Goal: Information Seeking & Learning: Check status

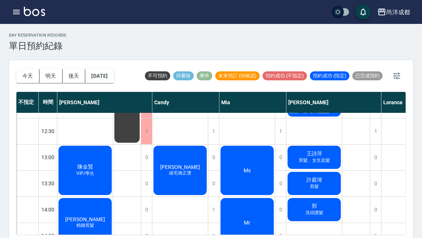
scroll to position [110, 0]
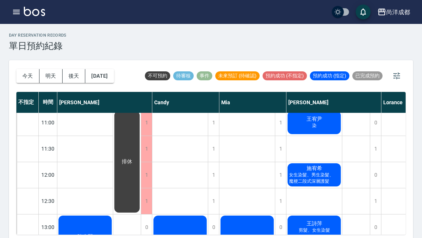
click at [27, 76] on button "今天" at bounding box center [27, 76] width 23 height 14
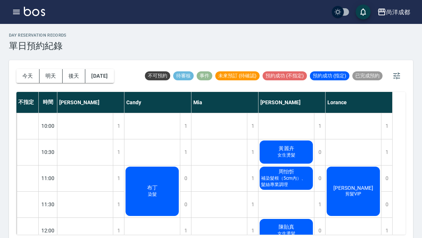
click at [350, 188] on span "邱憲民" at bounding box center [353, 188] width 43 height 6
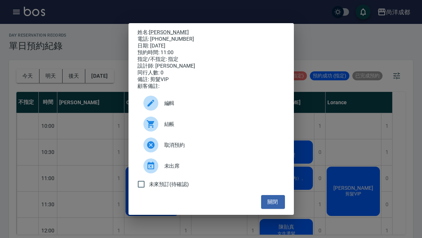
click at [315, 164] on div "姓名: 邱憲民 電話: 0909362258 日期: 2025/09/06 預約時間: 11:00 指定/不指定: 指定 設計師: Lorance 同行人數:…" at bounding box center [211, 119] width 422 height 238
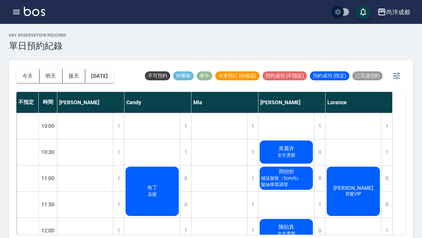
click at [147, 191] on span "染髮" at bounding box center [153, 194] width 12 height 6
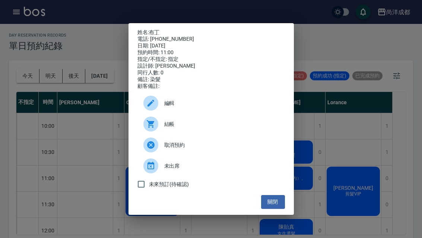
click at [283, 208] on button "關閉" at bounding box center [273, 202] width 24 height 14
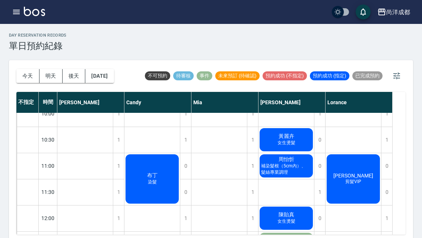
scroll to position [12, 0]
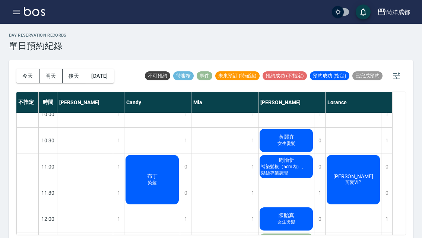
click at [303, 172] on span "補染髮根（5cm內）、髮絲專業調理" at bounding box center [286, 169] width 53 height 13
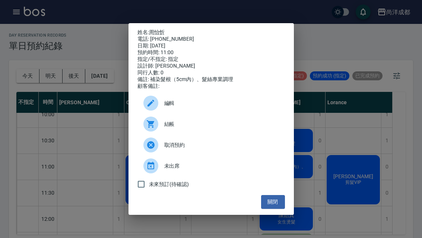
click at [275, 206] on button "關閉" at bounding box center [273, 202] width 24 height 14
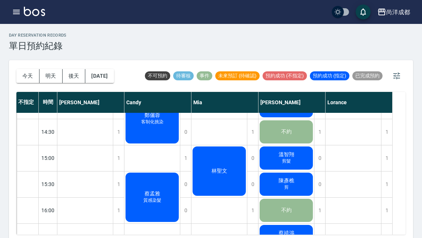
scroll to position [230, 0]
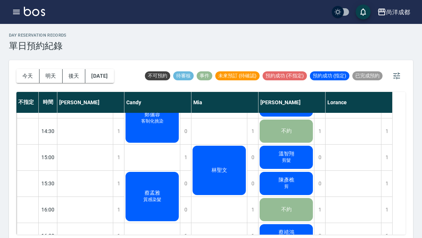
click at [166, 195] on div "蔡孟雅 質感染髮" at bounding box center [153, 195] width 56 height 51
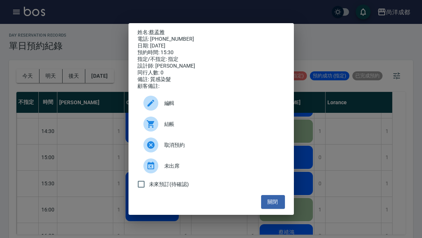
click at [162, 29] on link "蔡孟雅" at bounding box center [157, 32] width 16 height 6
click at [282, 208] on button "關閉" at bounding box center [273, 202] width 24 height 14
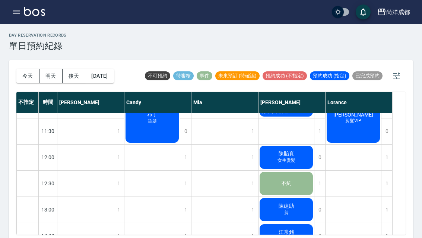
scroll to position [73, 0]
click at [274, 157] on div "陳貽真 女生燙髮" at bounding box center [287, 156] width 56 height 25
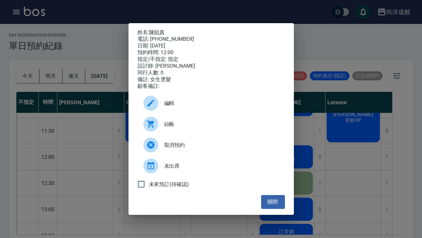
click at [158, 29] on link "陳貽真" at bounding box center [157, 32] width 16 height 6
click at [155, 29] on link "陳貽真" at bounding box center [157, 32] width 16 height 6
click at [362, 184] on div "姓名: 陳貽真 電話: 0953659315 日期: 2025/09/06 預約時間: 12:00 指定/不指定: 指定 設計師: Benny 同行人數: 0…" at bounding box center [211, 119] width 422 height 238
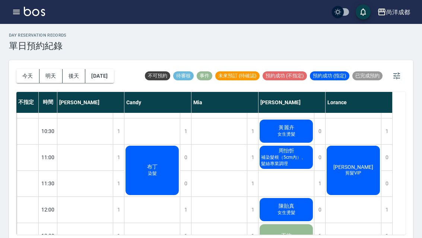
scroll to position [21, 0]
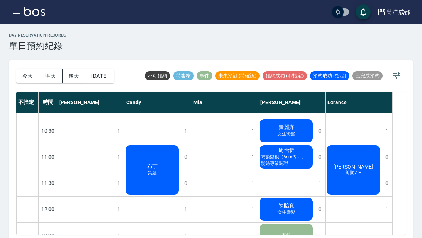
click at [284, 162] on span "補染髮根（5cm內）、髮絲專業調理" at bounding box center [286, 160] width 53 height 13
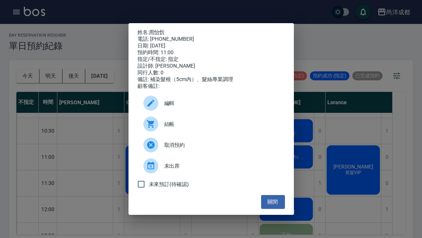
click at [158, 29] on link "周怡忻" at bounding box center [157, 32] width 16 height 6
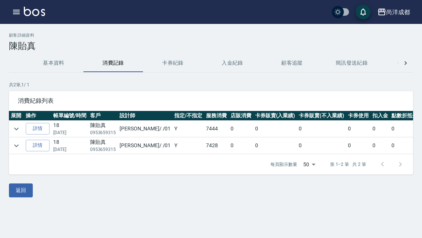
click at [35, 133] on link "詳情" at bounding box center [38, 129] width 24 height 12
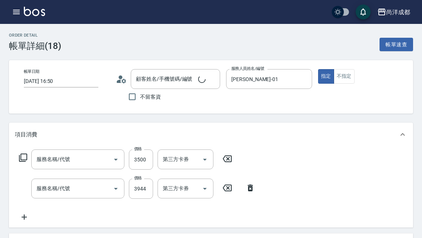
type input "[DATE] 16:50"
type input "陳貽真/0953659315/null"
type input "[PERSON_NAME]-01"
type input "信用卡"
type input "自備鍍膜(606)"
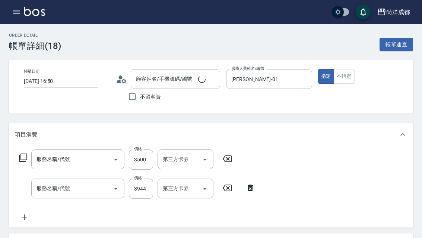
type input "燙髮(301)"
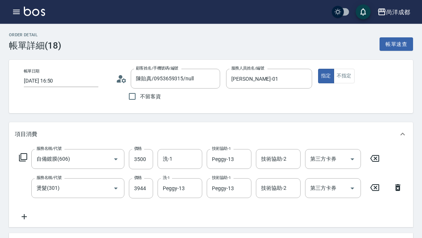
scroll to position [9, 0]
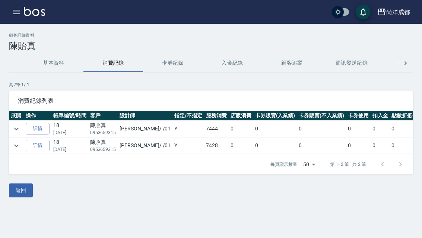
click at [32, 129] on link "詳情" at bounding box center [38, 129] width 24 height 12
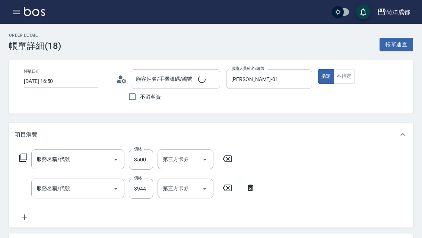
type input "[DATE] 16:50"
type input "[PERSON_NAME]-01"
type input "自備鍍膜(606)"
type input "燙髮(301)"
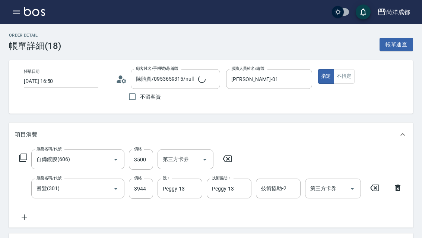
type input "陳貽真/0953659315/null"
type input "信用卡"
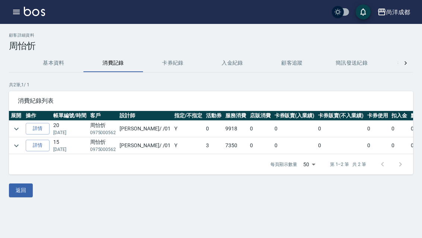
click at [35, 126] on link "詳情" at bounding box center [38, 129] width 24 height 12
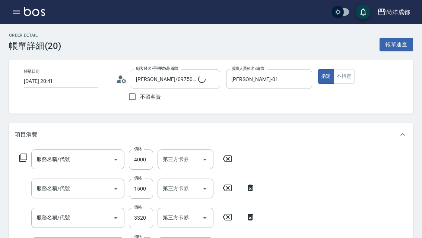
type input "2025/05/05 20:41"
type input "周怡忻/0975000562/null"
type input "[PERSON_NAME]-01"
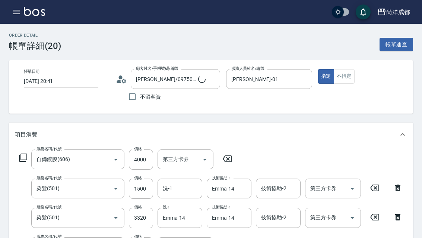
type input "自備鍍膜(606)"
type input "染髮(501)"
type input "剪髮(401)"
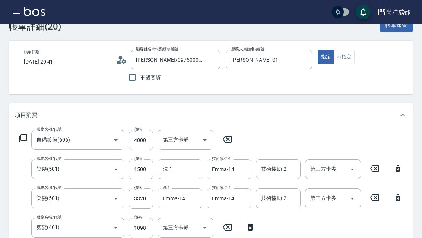
type input "信用卡"
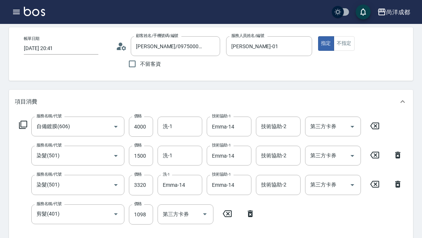
click at [31, 13] on img at bounding box center [34, 11] width 21 height 9
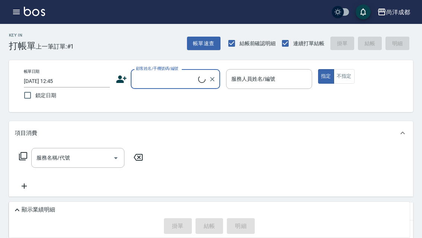
click at [17, 17] on button "button" at bounding box center [16, 11] width 15 height 15
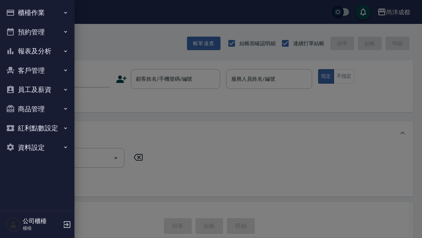
click at [25, 30] on button "預約管理" at bounding box center [37, 31] width 69 height 19
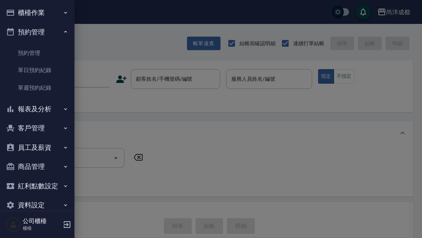
click at [21, 68] on link "單日預約紀錄" at bounding box center [37, 70] width 69 height 17
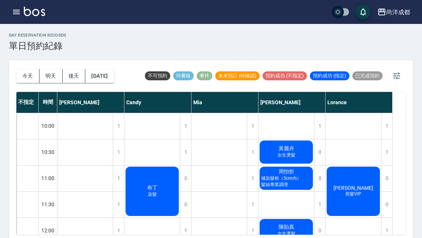
click at [23, 71] on button "今天" at bounding box center [27, 76] width 23 height 14
click at [305, 148] on div "黃麗卉 女生燙髮" at bounding box center [287, 151] width 56 height 25
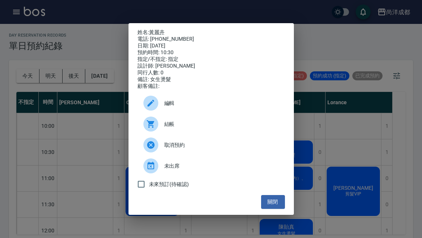
click at [371, 151] on div "姓名: 黃麗卉 電話: 0921052128 日期: 2025/09/06 預約時間: 10:30 指定/不指定: 指定 設計師: Benny 同行人數: 0…" at bounding box center [211, 119] width 422 height 238
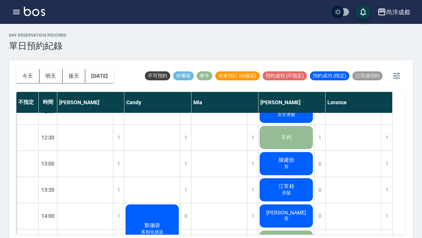
scroll to position [123, 0]
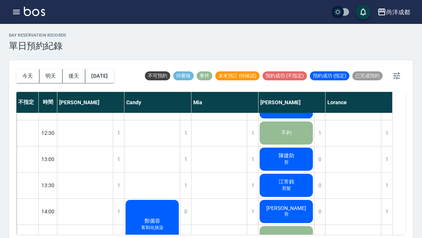
click at [282, 158] on span "陳建助" at bounding box center [286, 155] width 19 height 7
